Goal: Task Accomplishment & Management: Complete application form

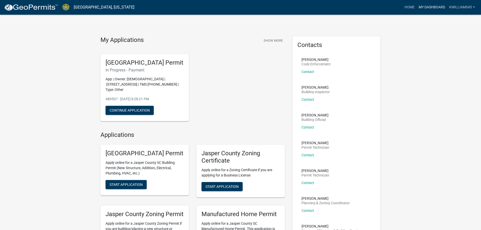
click at [432, 8] on link "My Dashboard" at bounding box center [432, 8] width 31 height 10
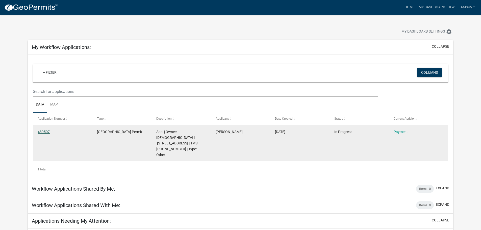
click at [42, 132] on link "489507" at bounding box center [44, 132] width 12 height 4
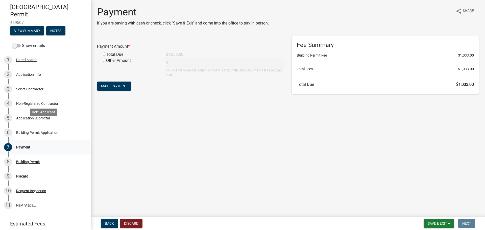
scroll to position [75, 0]
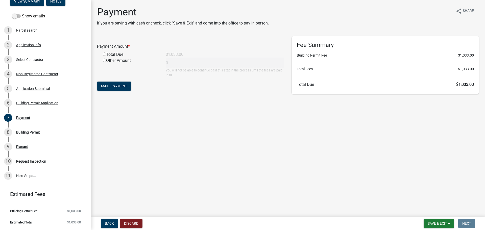
click at [104, 54] on input "radio" at bounding box center [104, 54] width 3 height 3
radio input "true"
type input "1033"
click at [120, 85] on span "Make Payment" at bounding box center [114, 86] width 26 height 4
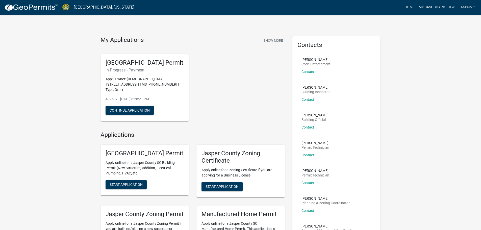
click at [435, 5] on link "My Dashboard" at bounding box center [432, 8] width 31 height 10
